Goal: Entertainment & Leisure: Browse casually

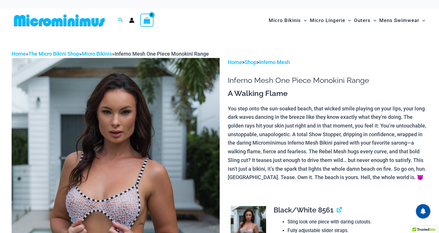
click at [133, 183] on img at bounding box center [116, 214] width 208 height 312
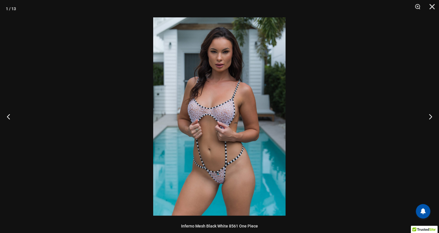
click at [224, 184] on img at bounding box center [219, 116] width 132 height 198
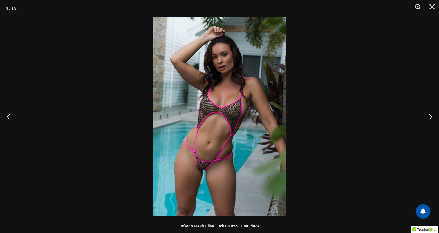
click at [225, 184] on img at bounding box center [219, 116] width 132 height 198
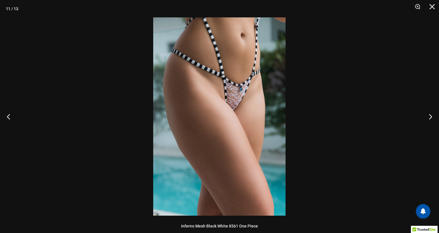
click at [243, 104] on img at bounding box center [219, 116] width 132 height 198
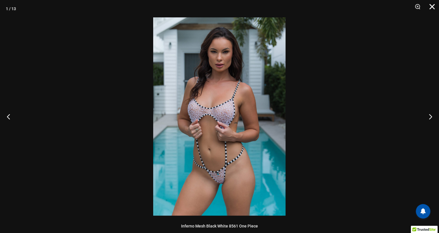
click at [430, 6] on button "Close" at bounding box center [430, 8] width 15 height 17
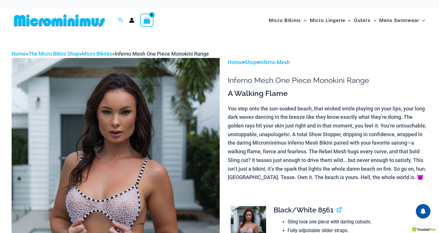
click at [249, 218] on img at bounding box center [248, 232] width 35 height 53
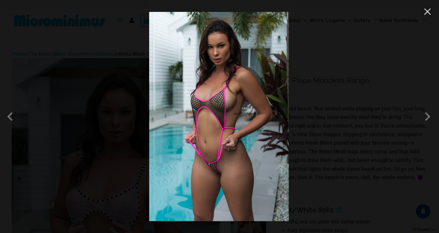
click at [424, 12] on button "Close" at bounding box center [427, 11] width 9 height 9
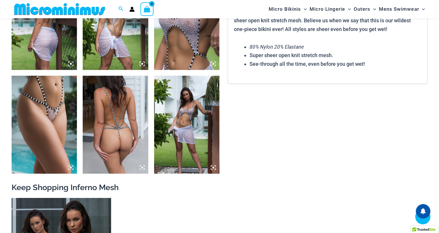
scroll to position [403, 0]
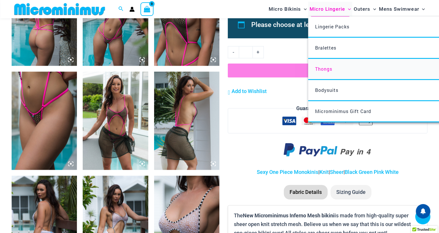
click at [325, 70] on span "Thongs" at bounding box center [323, 69] width 17 height 6
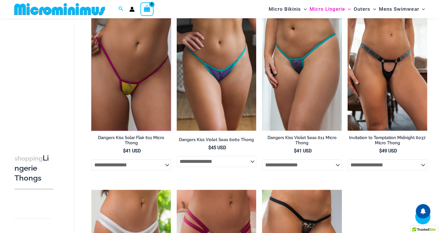
scroll to position [607, 0]
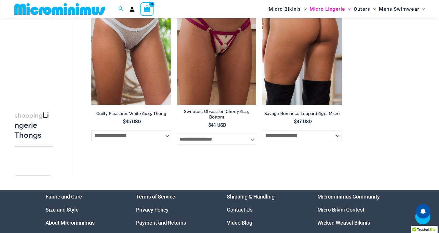
click at [274, 54] on img at bounding box center [301, 45] width 79 height 119
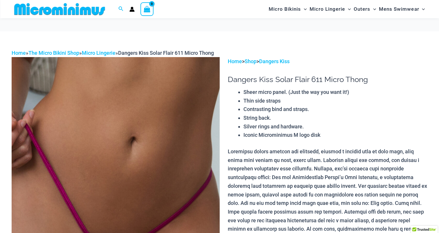
scroll to position [198, 0]
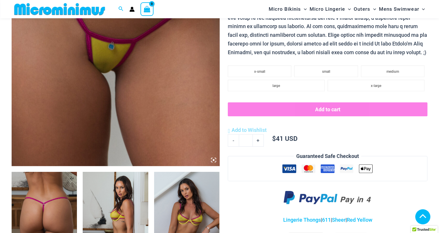
click at [170, 77] on img at bounding box center [116, 10] width 208 height 312
click at [136, 97] on img at bounding box center [116, 10] width 208 height 312
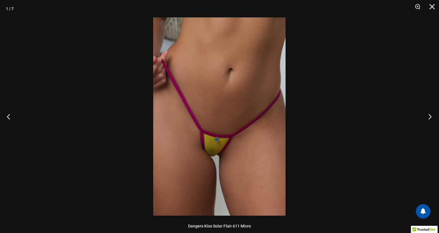
click at [429, 115] on button "Next" at bounding box center [428, 116] width 22 height 29
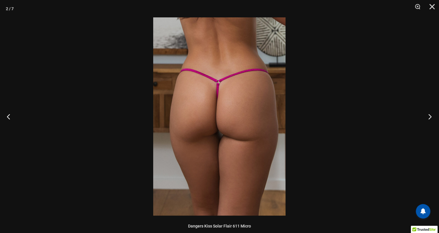
click at [429, 115] on button "Next" at bounding box center [428, 116] width 22 height 29
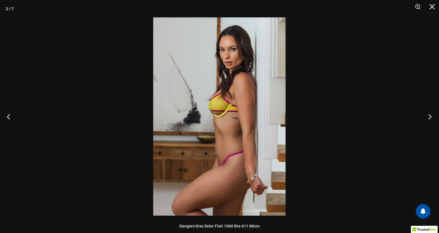
click at [429, 115] on button "Next" at bounding box center [428, 116] width 22 height 29
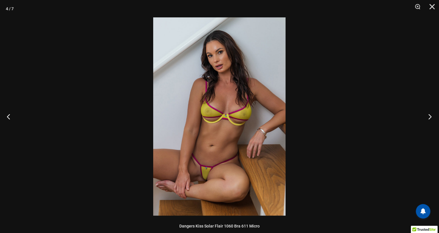
click at [429, 115] on button "Next" at bounding box center [428, 116] width 22 height 29
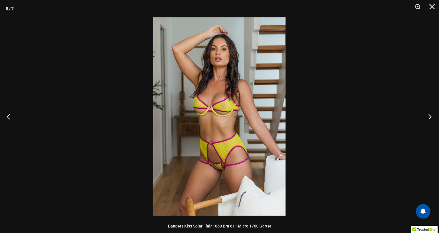
click at [429, 115] on button "Next" at bounding box center [428, 116] width 22 height 29
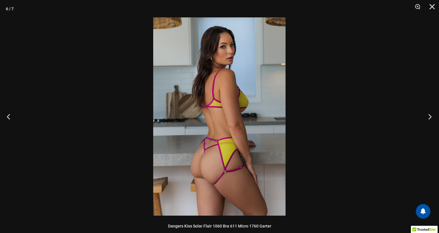
click at [429, 115] on button "Next" at bounding box center [428, 116] width 22 height 29
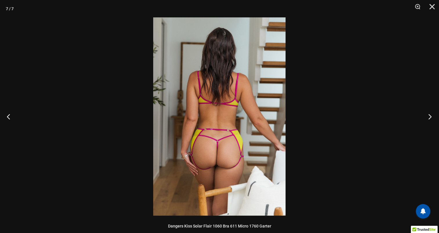
click at [429, 115] on button "Next" at bounding box center [428, 116] width 22 height 29
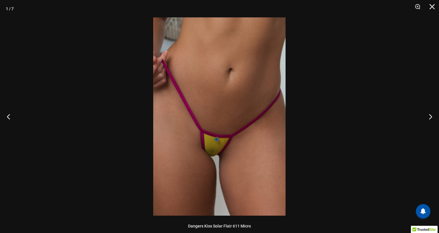
click at [211, 160] on img at bounding box center [219, 116] width 132 height 198
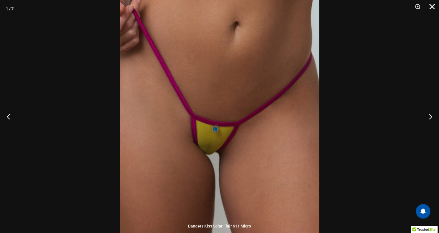
click at [428, 5] on button "Close" at bounding box center [430, 8] width 15 height 17
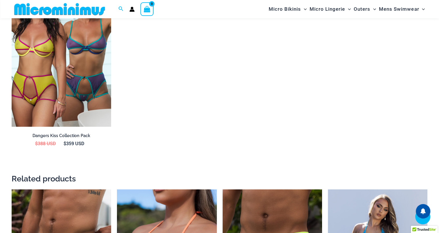
scroll to position [1014, 0]
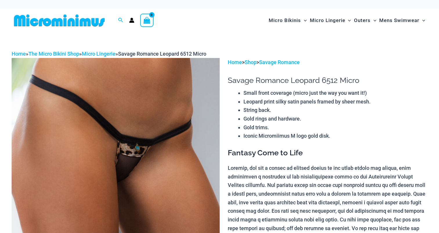
click at [152, 161] on img at bounding box center [116, 214] width 208 height 312
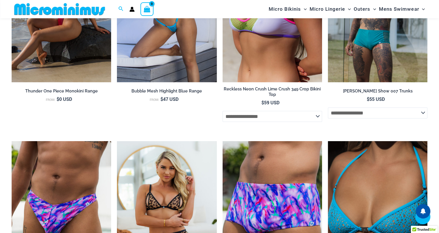
scroll to position [1831, 0]
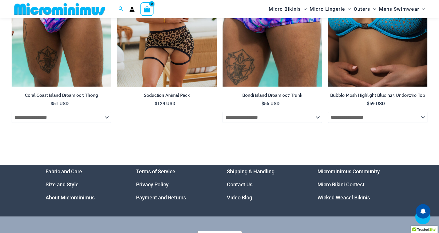
click at [242, 196] on link "Video Blog" at bounding box center [239, 198] width 25 height 6
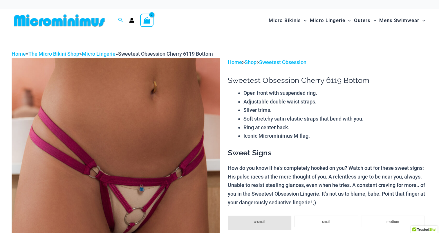
click at [132, 175] on img at bounding box center [116, 214] width 208 height 312
click at [135, 189] on img at bounding box center [116, 214] width 208 height 312
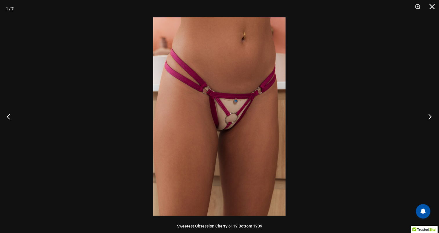
click at [429, 114] on button "Next" at bounding box center [428, 116] width 22 height 29
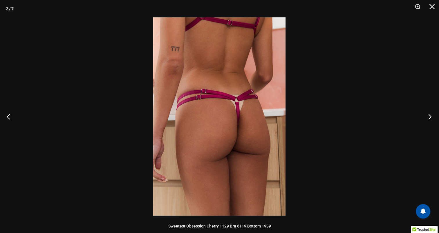
click at [429, 114] on button "Next" at bounding box center [428, 116] width 22 height 29
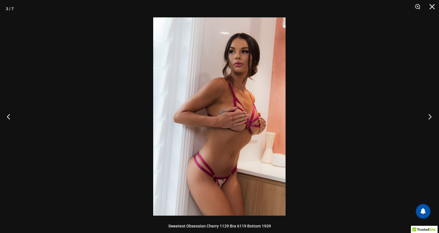
click at [429, 114] on button "Next" at bounding box center [428, 116] width 22 height 29
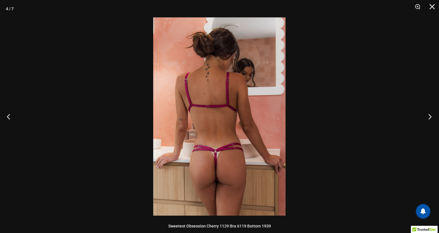
click at [429, 114] on button "Next" at bounding box center [428, 116] width 22 height 29
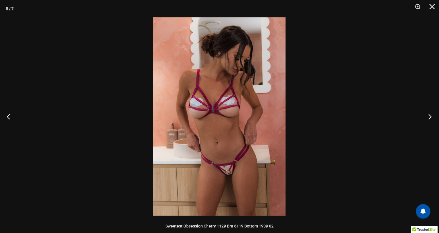
click at [429, 114] on button "Next" at bounding box center [428, 116] width 22 height 29
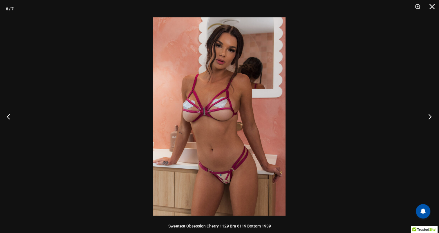
click at [429, 114] on button "Next" at bounding box center [428, 116] width 22 height 29
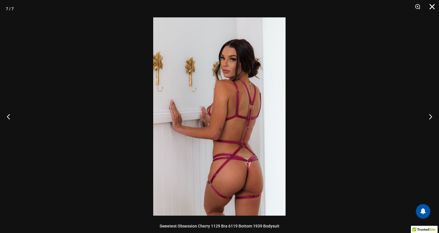
click at [430, 5] on button "Close" at bounding box center [430, 8] width 15 height 17
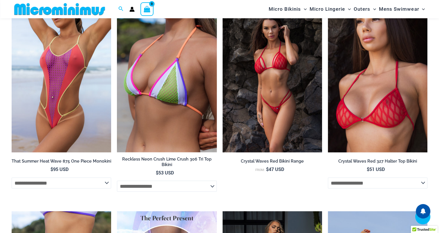
scroll to position [1218, 0]
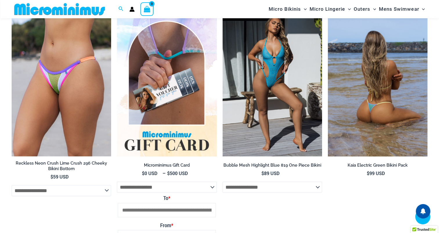
click at [367, 105] on img at bounding box center [377, 81] width 99 height 149
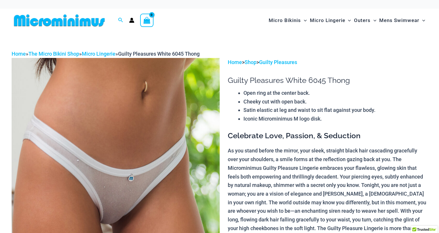
drag, startPoint x: 0, startPoint y: 0, endPoint x: 147, endPoint y: 215, distance: 260.3
click at [147, 215] on img at bounding box center [116, 214] width 208 height 312
click at [126, 187] on img at bounding box center [116, 214] width 208 height 312
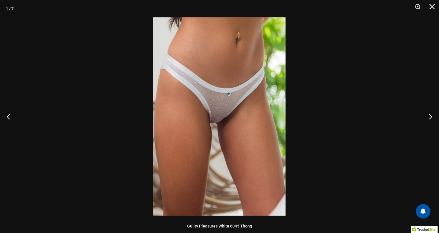
click at [226, 120] on img at bounding box center [219, 116] width 132 height 198
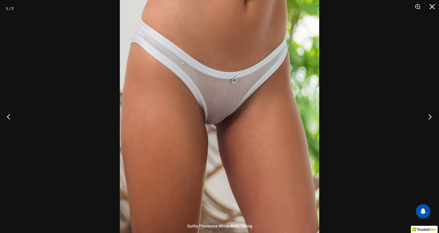
click at [430, 117] on button "Next" at bounding box center [428, 116] width 22 height 29
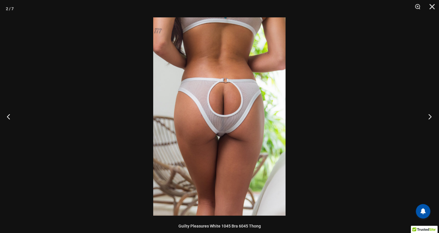
click at [430, 117] on button "Next" at bounding box center [428, 116] width 22 height 29
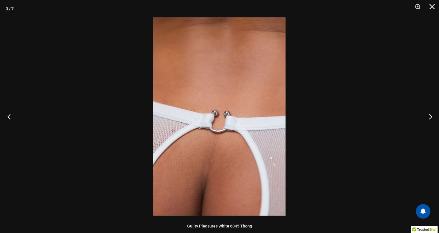
click at [9, 118] on button "Previous" at bounding box center [11, 116] width 22 height 29
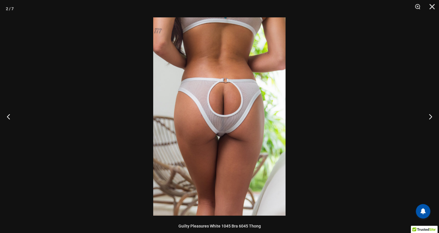
click at [213, 139] on img at bounding box center [219, 116] width 132 height 198
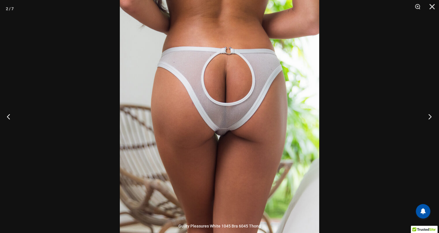
click at [429, 117] on button "Next" at bounding box center [428, 116] width 22 height 29
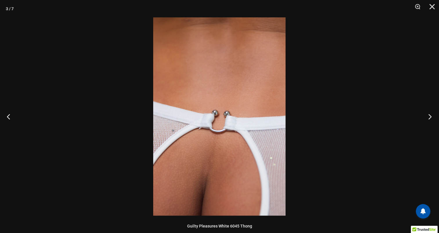
click at [429, 117] on button "Next" at bounding box center [428, 116] width 22 height 29
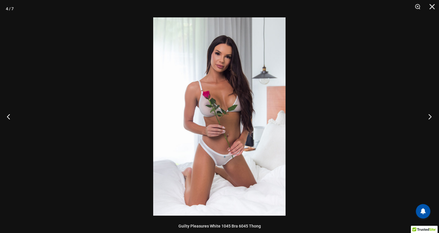
click at [429, 117] on button "Next" at bounding box center [428, 116] width 22 height 29
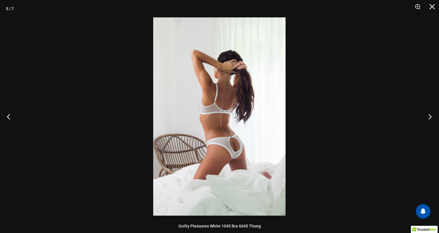
click at [429, 117] on button "Next" at bounding box center [428, 116] width 22 height 29
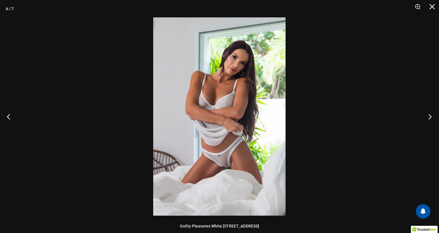
click at [429, 117] on button "Next" at bounding box center [428, 116] width 22 height 29
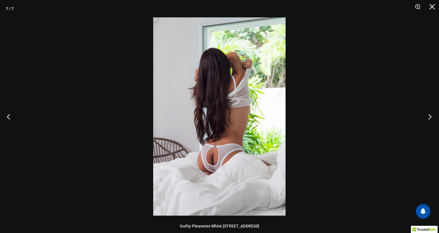
click at [429, 117] on button "Next" at bounding box center [428, 116] width 22 height 29
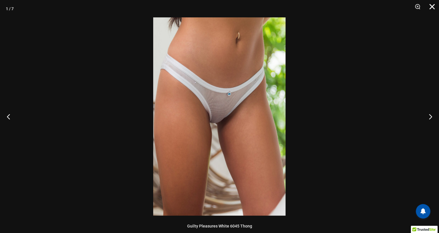
click at [433, 8] on button "Close" at bounding box center [430, 8] width 15 height 17
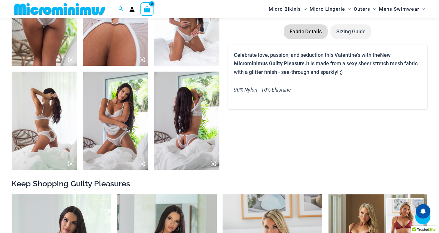
scroll to position [606, 0]
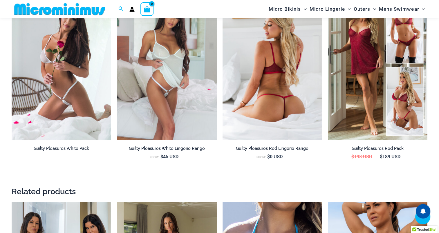
click at [269, 82] on img at bounding box center [271, 64] width 99 height 149
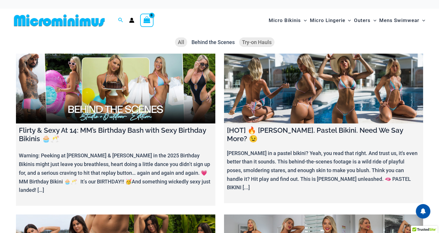
click at [254, 43] on span "Try-on Hauls" at bounding box center [257, 42] width 30 height 6
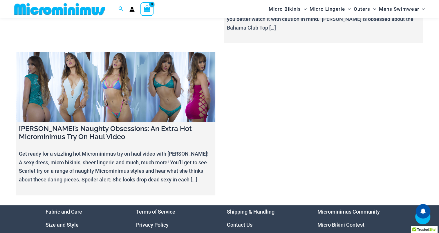
scroll to position [198, 0]
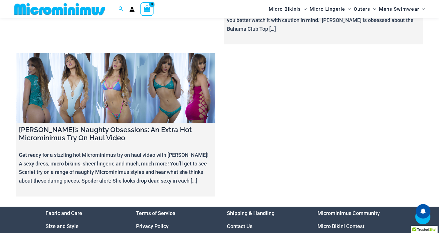
click at [125, 74] on link at bounding box center [115, 88] width 199 height 70
click at [129, 63] on link at bounding box center [115, 88] width 199 height 70
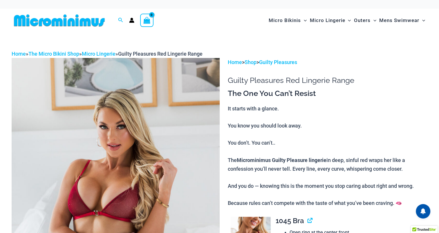
click at [128, 167] on img at bounding box center [116, 214] width 208 height 312
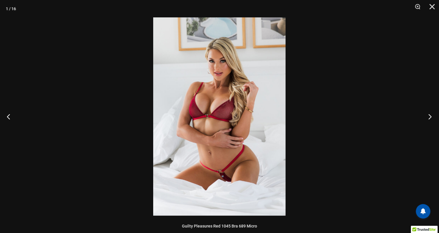
click at [430, 115] on button "Next" at bounding box center [428, 116] width 22 height 29
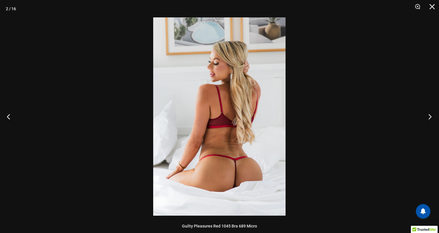
click at [430, 115] on button "Next" at bounding box center [428, 116] width 22 height 29
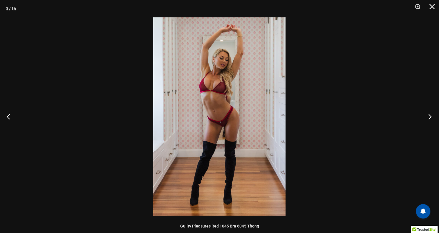
click at [430, 115] on button "Next" at bounding box center [428, 116] width 22 height 29
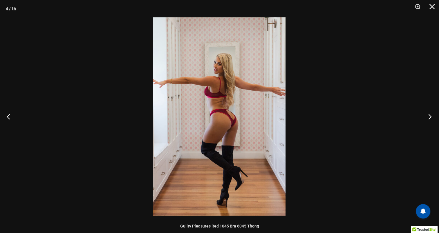
click at [430, 115] on button "Next" at bounding box center [428, 116] width 22 height 29
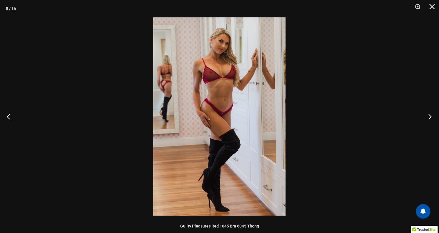
click at [430, 115] on button "Next" at bounding box center [428, 116] width 22 height 29
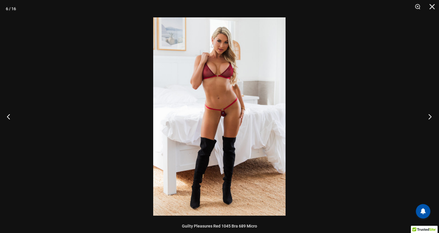
click at [430, 115] on button "Next" at bounding box center [428, 116] width 22 height 29
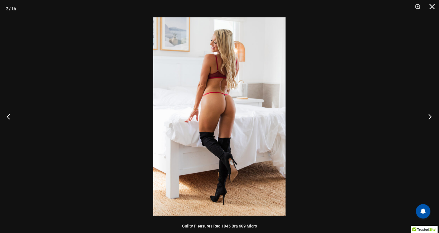
click at [430, 115] on button "Next" at bounding box center [428, 116] width 22 height 29
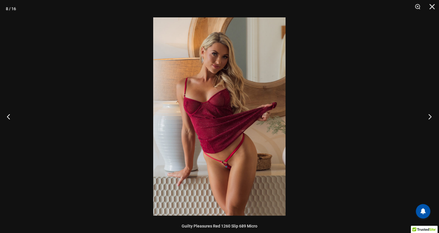
click at [430, 115] on button "Next" at bounding box center [428, 116] width 22 height 29
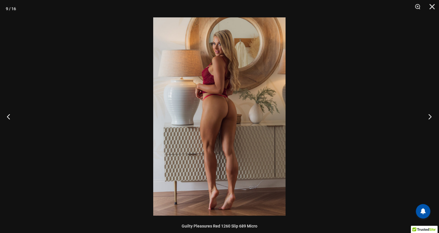
click at [430, 115] on button "Next" at bounding box center [428, 116] width 22 height 29
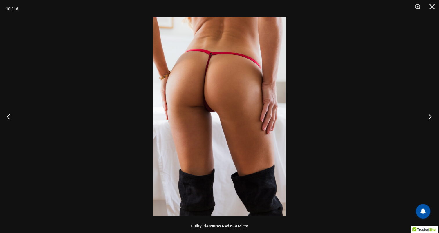
click at [430, 115] on button "Next" at bounding box center [428, 116] width 22 height 29
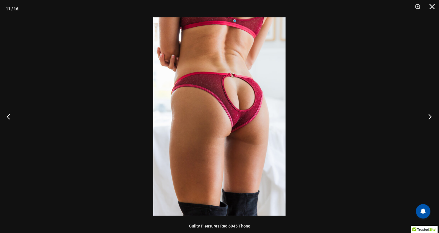
click at [430, 115] on button "Next" at bounding box center [428, 116] width 22 height 29
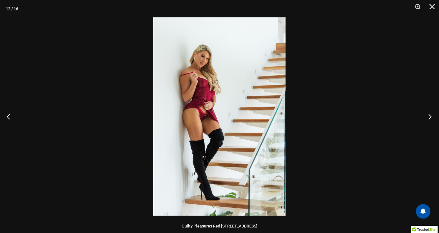
click at [430, 115] on button "Next" at bounding box center [428, 116] width 22 height 29
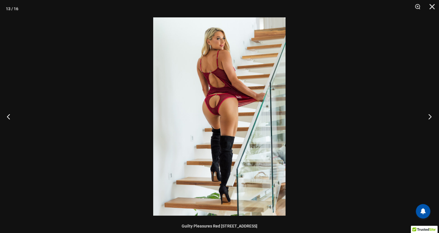
click at [430, 115] on button "Next" at bounding box center [428, 116] width 22 height 29
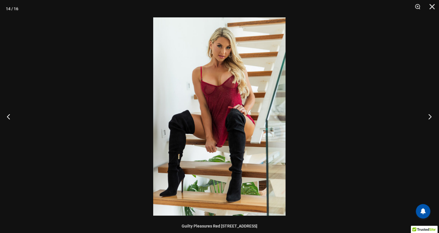
click at [430, 115] on button "Next" at bounding box center [428, 116] width 22 height 29
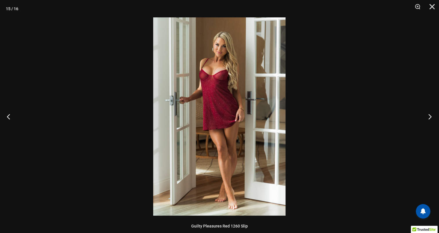
click at [430, 115] on button "Next" at bounding box center [428, 116] width 22 height 29
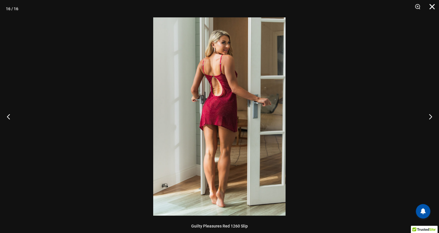
click at [432, 7] on button "Close" at bounding box center [430, 8] width 15 height 17
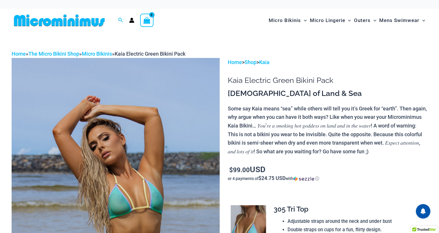
click at [136, 191] on img at bounding box center [116, 214] width 208 height 312
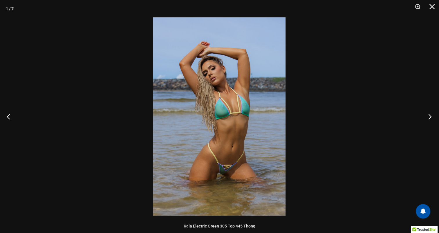
click at [429, 117] on button "Next" at bounding box center [428, 116] width 22 height 29
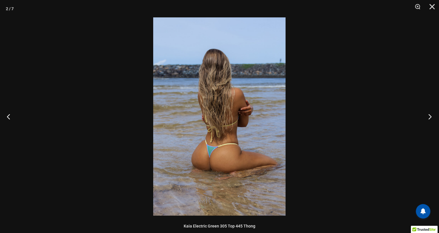
click at [429, 117] on button "Next" at bounding box center [428, 116] width 22 height 29
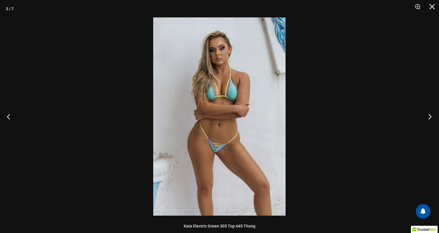
click at [429, 117] on button "Next" at bounding box center [428, 116] width 22 height 29
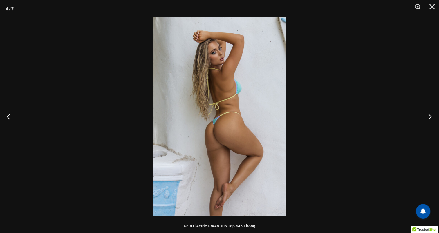
click at [429, 117] on button "Next" at bounding box center [428, 116] width 22 height 29
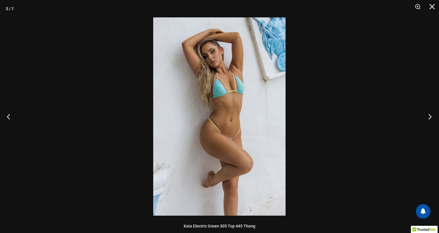
click at [429, 117] on button "Next" at bounding box center [428, 116] width 22 height 29
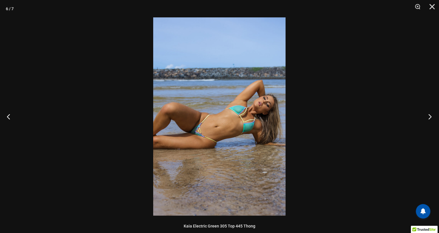
click at [429, 117] on button "Next" at bounding box center [428, 116] width 22 height 29
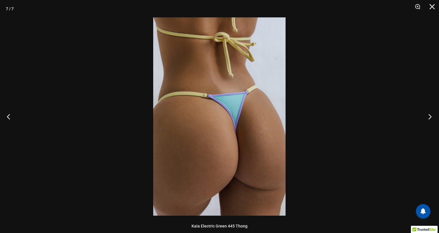
click at [429, 117] on button "Next" at bounding box center [428, 116] width 22 height 29
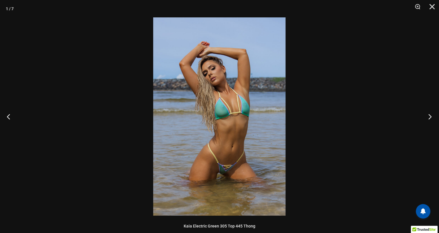
click at [429, 117] on button "Next" at bounding box center [428, 116] width 22 height 29
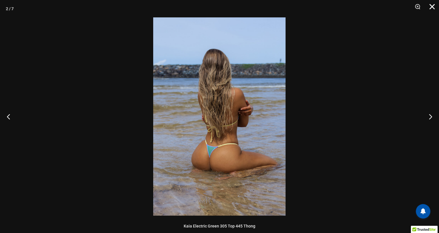
click at [432, 9] on button "Close" at bounding box center [430, 8] width 15 height 17
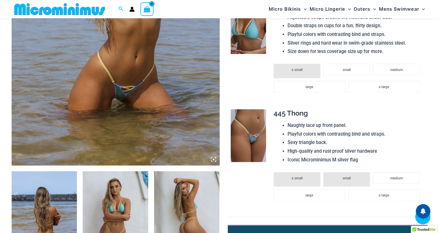
scroll to position [198, 0]
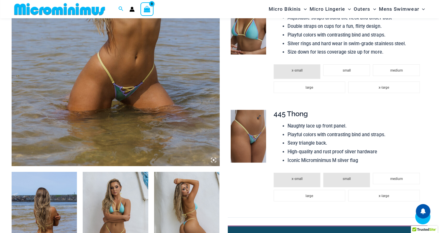
click at [249, 144] on img at bounding box center [248, 136] width 35 height 53
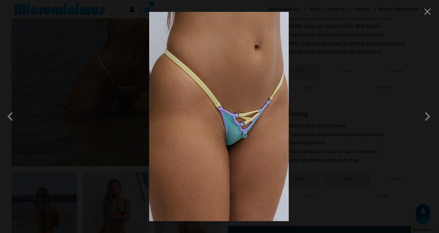
click at [240, 136] on img at bounding box center [219, 116] width 140 height 209
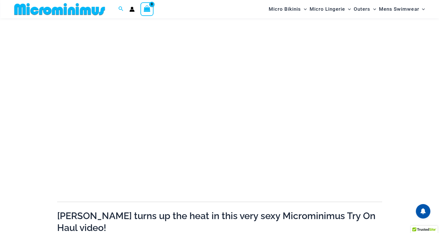
scroll to position [73, 0]
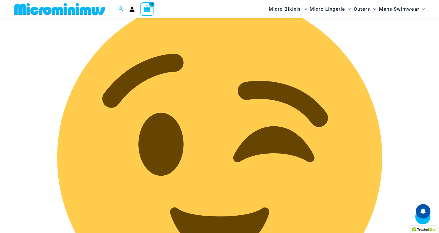
scroll to position [1023, 0]
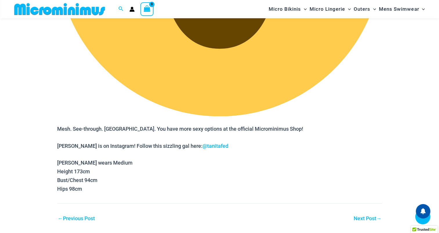
click at [369, 216] on link "Next Post →" at bounding box center [368, 218] width 28 height 5
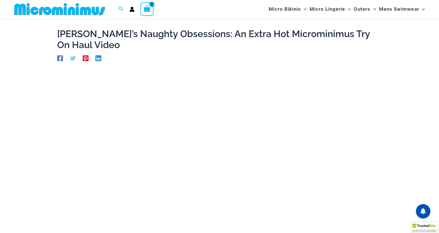
scroll to position [23, 0]
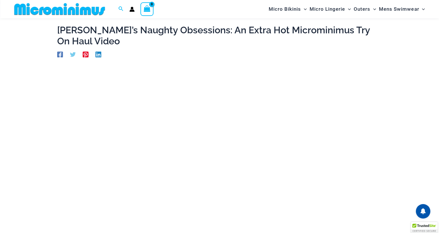
click at [432, 227] on div at bounding box center [424, 227] width 27 height 11
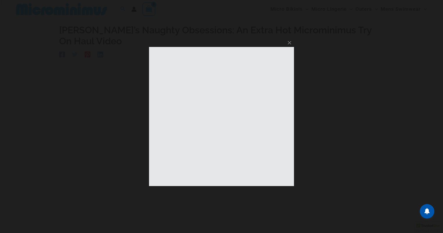
click at [432, 227] on div at bounding box center [221, 116] width 443 height 233
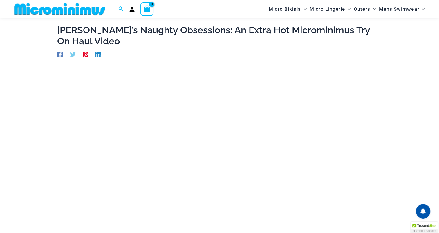
click at [432, 227] on div at bounding box center [424, 227] width 27 height 11
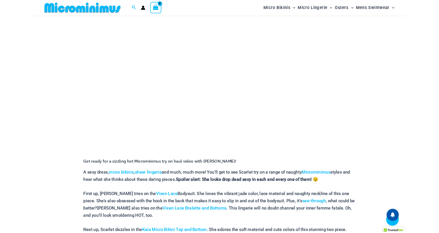
scroll to position [103, 0]
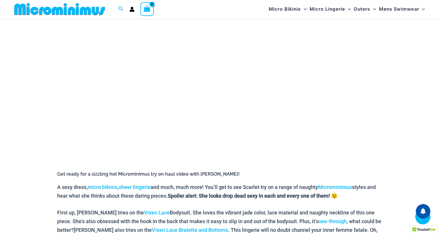
click at [201, 204] on div "Get ready for a sizzling hot Microminimus try on haul video with Scarlet! A sex…" at bounding box center [219, 180] width 325 height 383
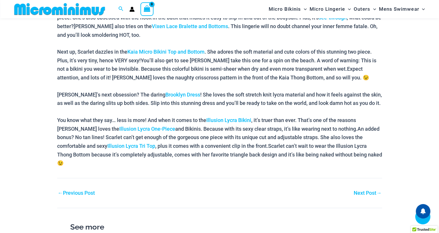
click at [71, 191] on link "← Previous Post" at bounding box center [76, 193] width 37 height 5
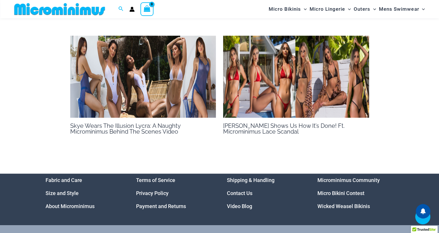
scroll to position [262, 0]
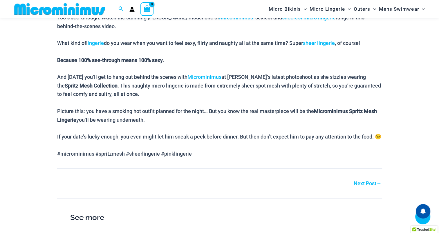
click at [367, 186] on link "Next Post →" at bounding box center [368, 183] width 28 height 5
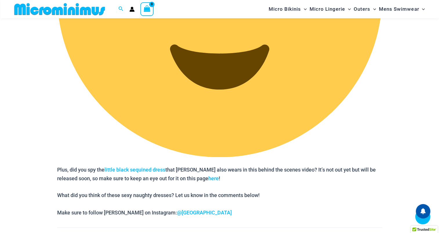
scroll to position [1101, 0]
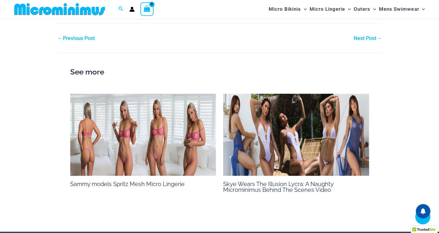
click at [288, 140] on img at bounding box center [296, 135] width 146 height 82
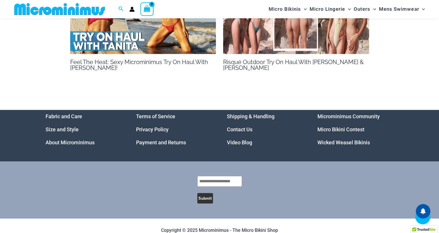
scroll to position [380, 0]
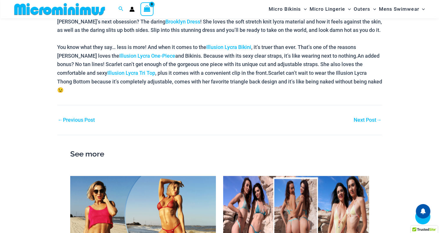
click at [366, 117] on link "Next Post →" at bounding box center [368, 119] width 28 height 5
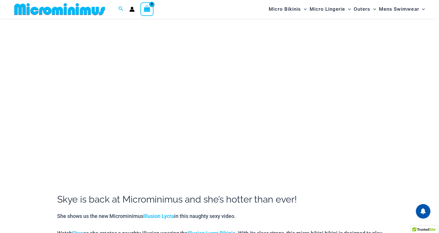
scroll to position [285, 0]
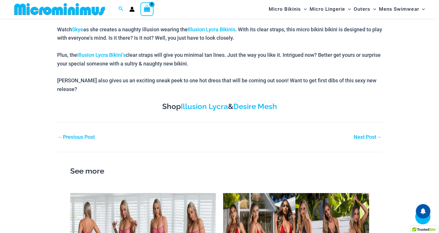
click at [364, 135] on link "Next Post →" at bounding box center [368, 137] width 28 height 5
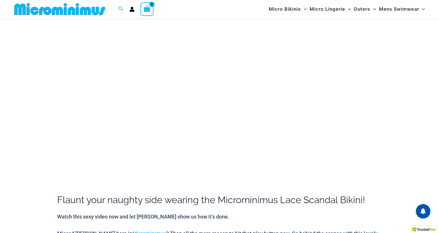
scroll to position [274, 0]
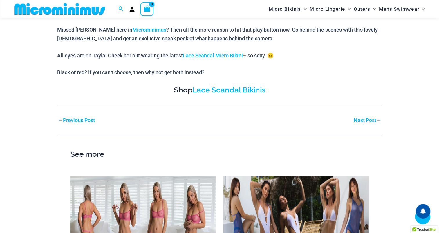
click at [365, 120] on link "Next Post →" at bounding box center [368, 120] width 28 height 5
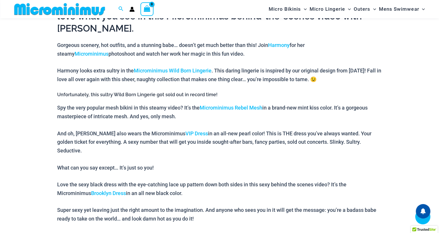
scroll to position [477, 0]
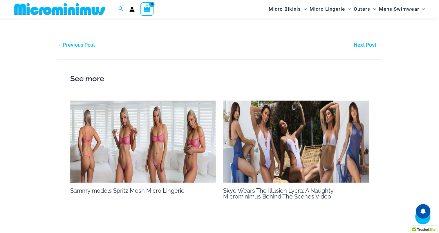
click at [367, 42] on link "Next Post →" at bounding box center [368, 44] width 28 height 5
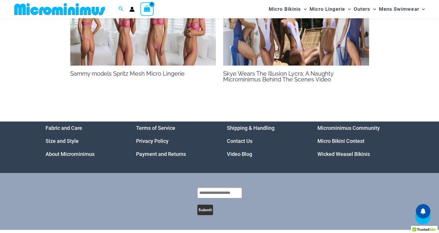
scroll to position [285, 0]
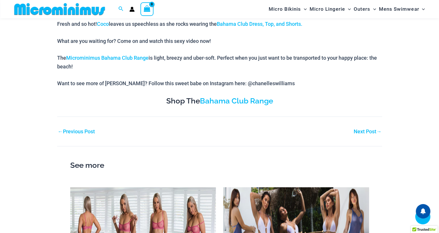
click at [362, 131] on link "Next Post →" at bounding box center [368, 131] width 28 height 5
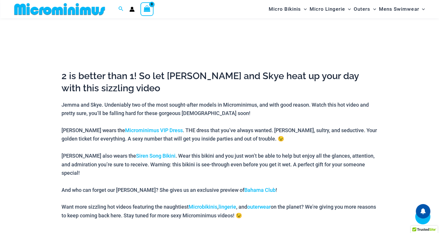
scroll to position [403, 0]
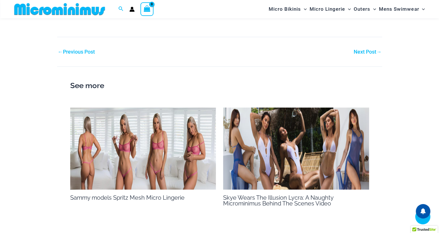
click at [368, 49] on link "Next Post →" at bounding box center [368, 51] width 28 height 5
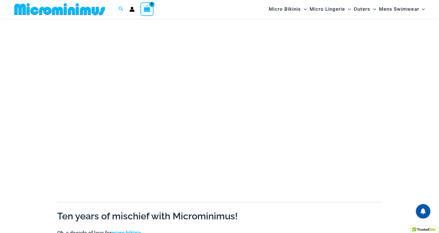
scroll to position [81, 0]
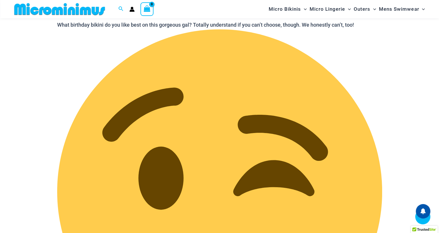
scroll to position [878, 0]
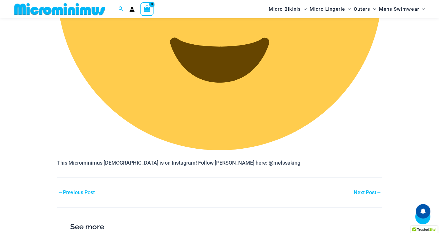
click at [370, 193] on link "Next Post →" at bounding box center [368, 192] width 28 height 5
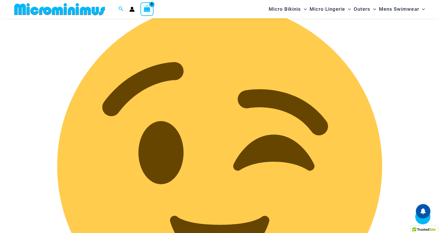
scroll to position [1015, 0]
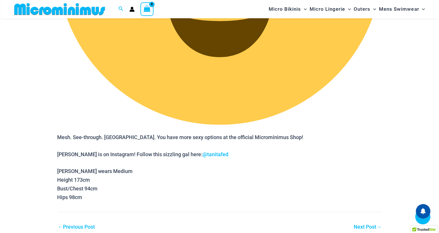
click at [371, 224] on link "Next Post →" at bounding box center [368, 226] width 28 height 5
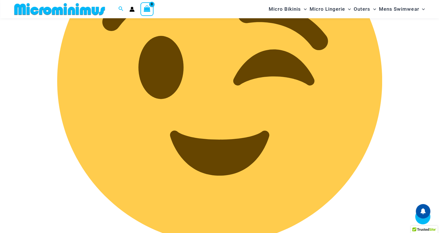
scroll to position [1015, 0]
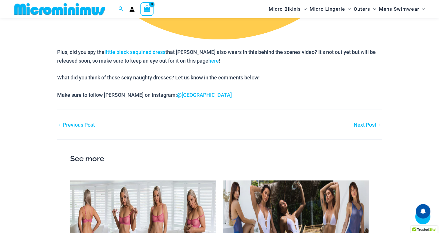
click at [365, 123] on link "Next Post →" at bounding box center [368, 124] width 28 height 5
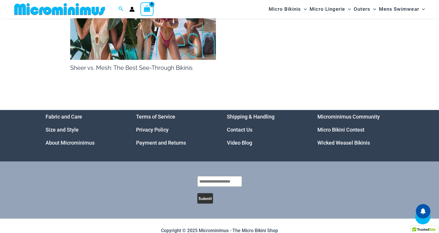
scroll to position [1005, 0]
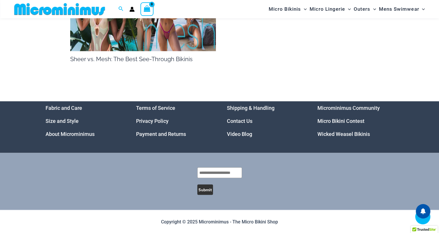
click at [153, 38] on img at bounding box center [143, 10] width 146 height 82
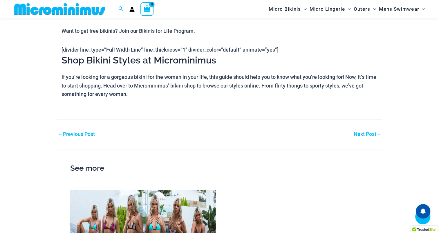
scroll to position [811, 0]
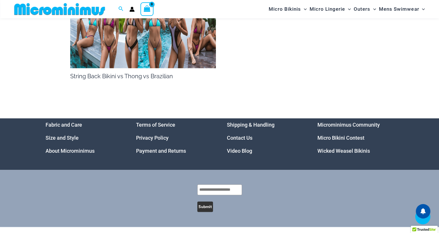
click at [167, 52] on img at bounding box center [143, 27] width 146 height 82
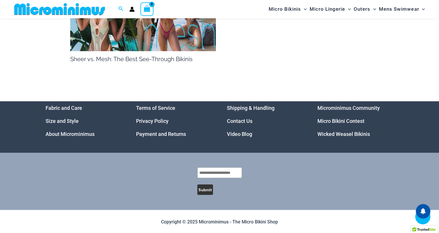
scroll to position [801, 0]
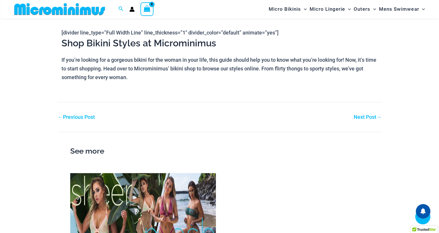
click at [357, 118] on link "Next Post →" at bounding box center [368, 117] width 28 height 5
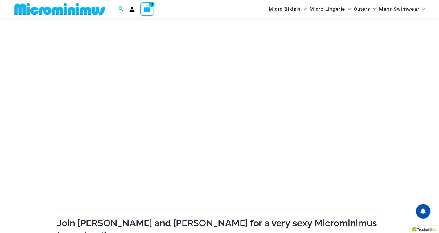
scroll to position [58, 0]
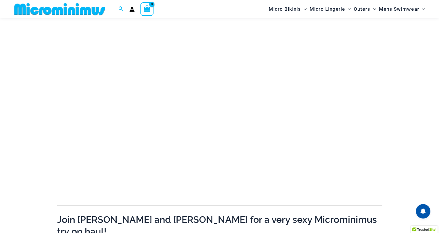
scroll to position [52, 0]
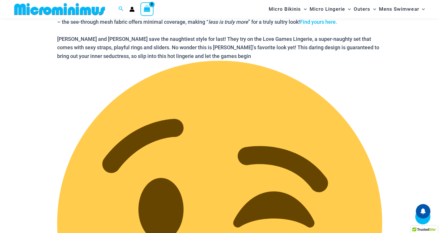
scroll to position [1067, 0]
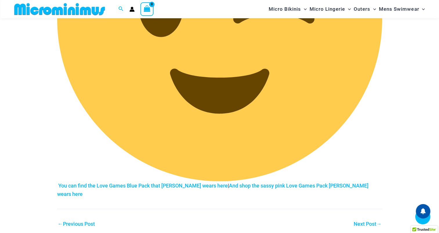
click at [371, 221] on link "Next Post →" at bounding box center [368, 223] width 28 height 5
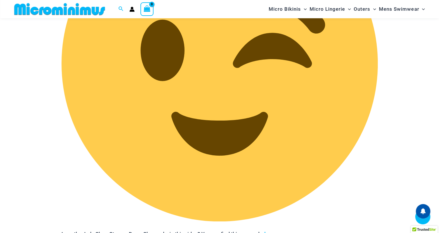
scroll to position [681, 0]
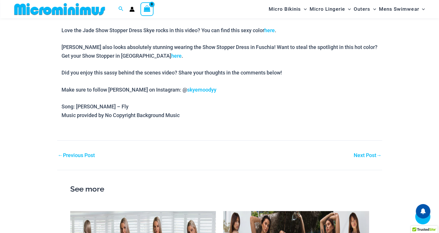
click at [370, 155] on link "Next Post →" at bounding box center [368, 155] width 28 height 5
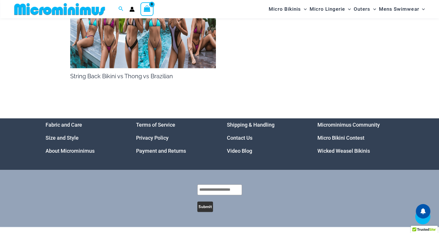
scroll to position [607, 0]
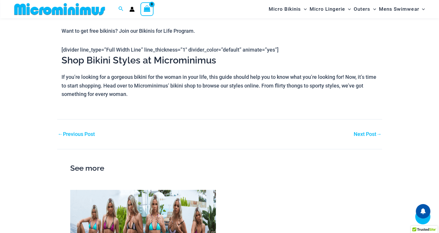
click at [370, 137] on link "Next Post →" at bounding box center [368, 134] width 28 height 5
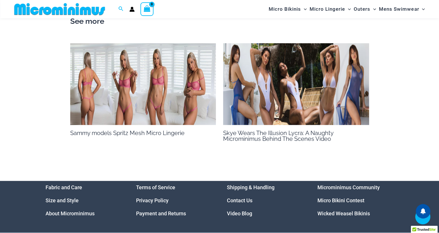
scroll to position [285, 0]
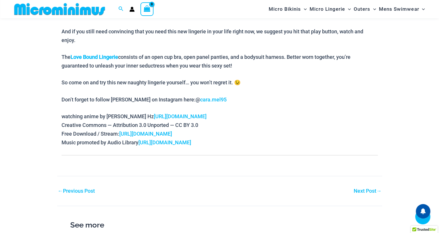
click at [365, 190] on link "Next Post →" at bounding box center [368, 191] width 28 height 5
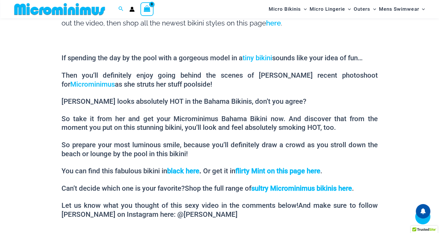
scroll to position [477, 0]
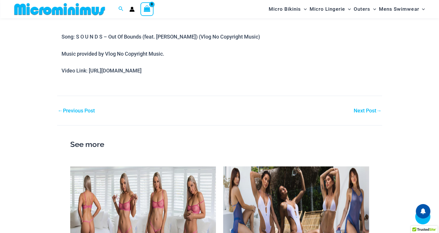
click at [368, 113] on link "Next Post →" at bounding box center [368, 110] width 28 height 5
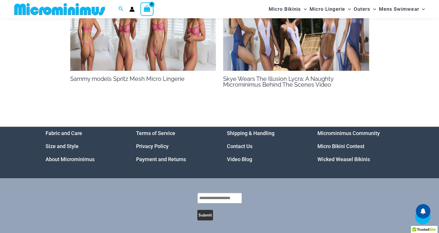
scroll to position [403, 0]
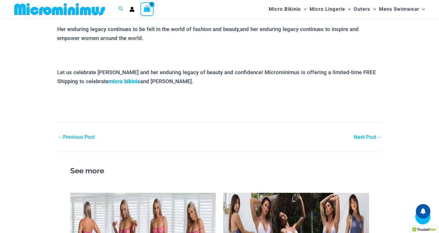
click at [363, 135] on link "Next Post →" at bounding box center [368, 137] width 28 height 5
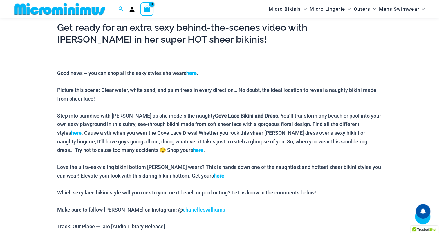
scroll to position [454, 0]
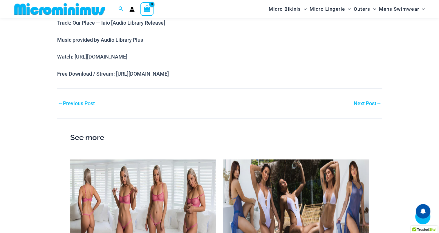
click at [372, 104] on link "Next Post →" at bounding box center [368, 103] width 28 height 5
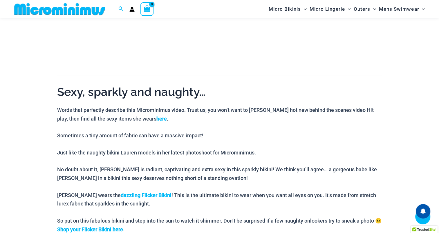
scroll to position [403, 0]
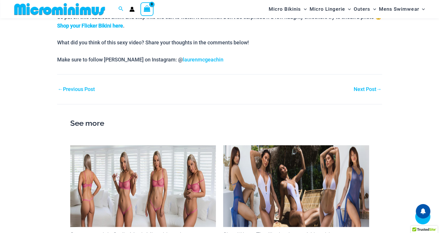
click at [366, 91] on link "Next Post →" at bounding box center [368, 89] width 28 height 5
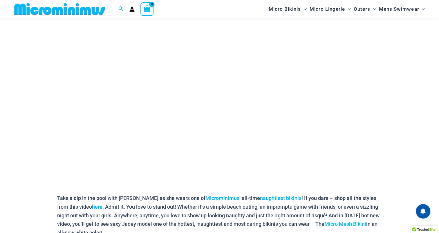
scroll to position [93, 0]
